Goal: Find specific page/section: Find specific page/section

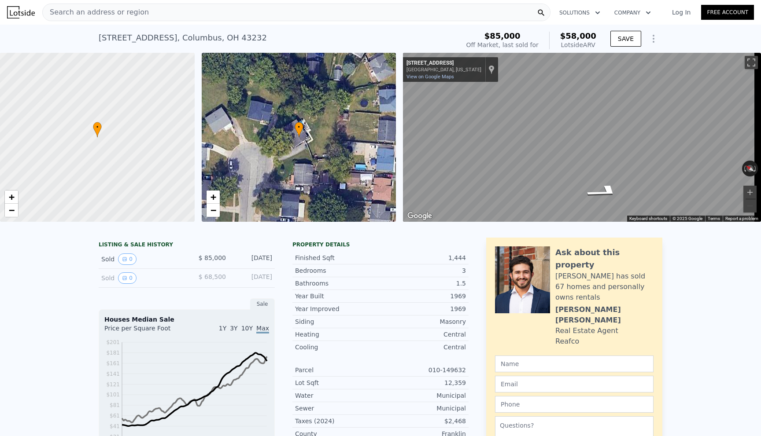
click at [127, 9] on span "Search an address or region" at bounding box center [96, 12] width 106 height 11
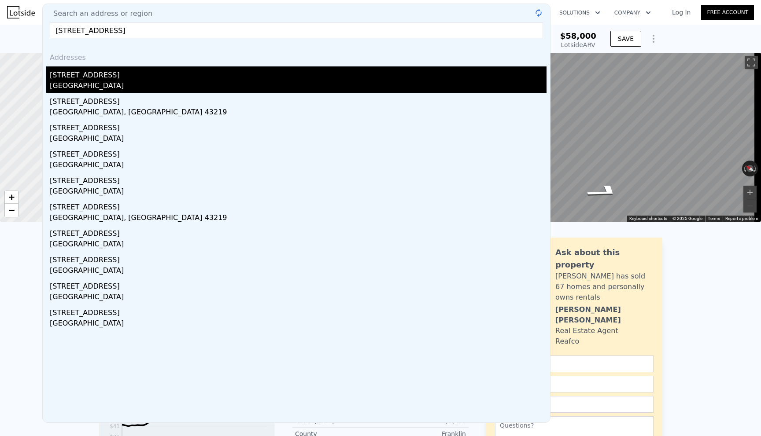
type input "[STREET_ADDRESS]"
click at [100, 78] on div "[STREET_ADDRESS]" at bounding box center [298, 74] width 497 height 14
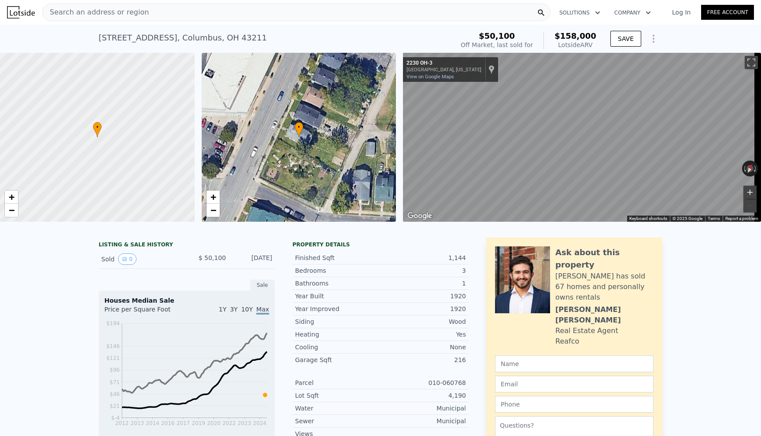
click at [761, 191] on div "Search an address or region Solutions Company Open main menu Log In Free Accoun…" at bounding box center [380, 218] width 761 height 436
click at [148, 10] on div "Search an address or region" at bounding box center [296, 13] width 508 height 18
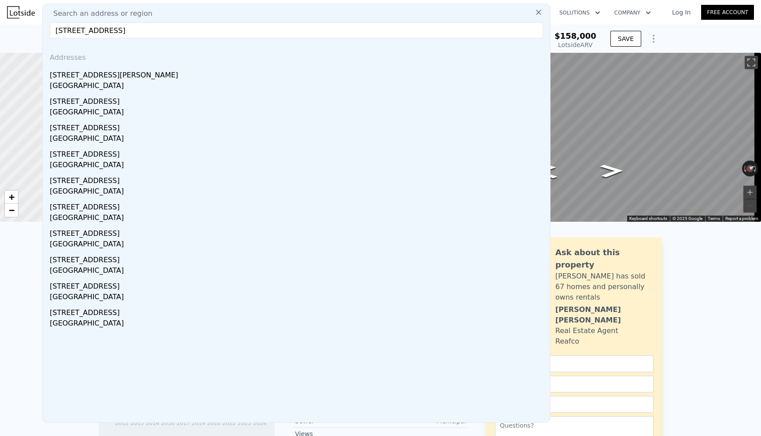
click at [80, 33] on input "[STREET_ADDRESS]" at bounding box center [296, 30] width 493 height 16
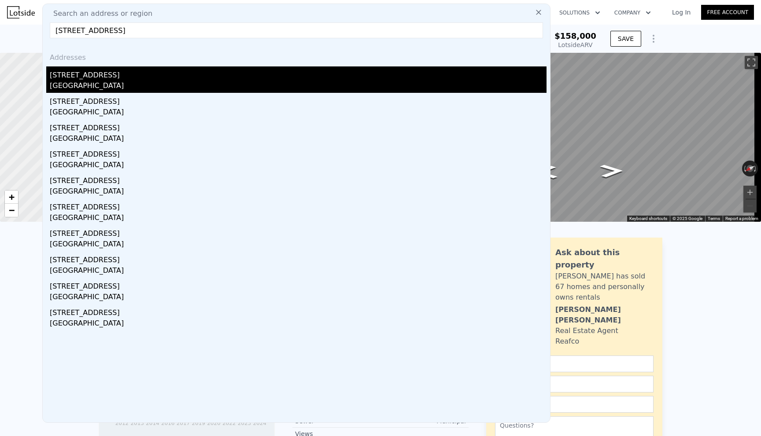
type input "[STREET_ADDRESS]"
click at [70, 76] on div "[STREET_ADDRESS]" at bounding box center [298, 74] width 497 height 14
